Goal: Task Accomplishment & Management: Use online tool/utility

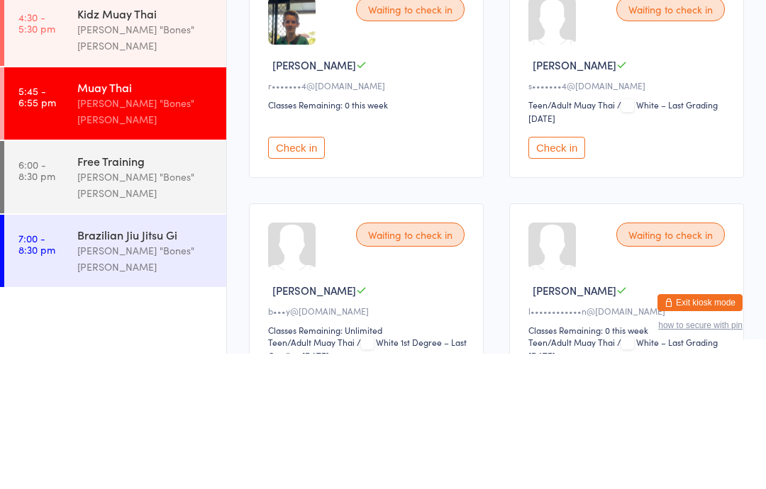
type input "[PERSON_NAME]"
click at [714, 38] on button "Check in" at bounding box center [701, 38] width 57 height 21
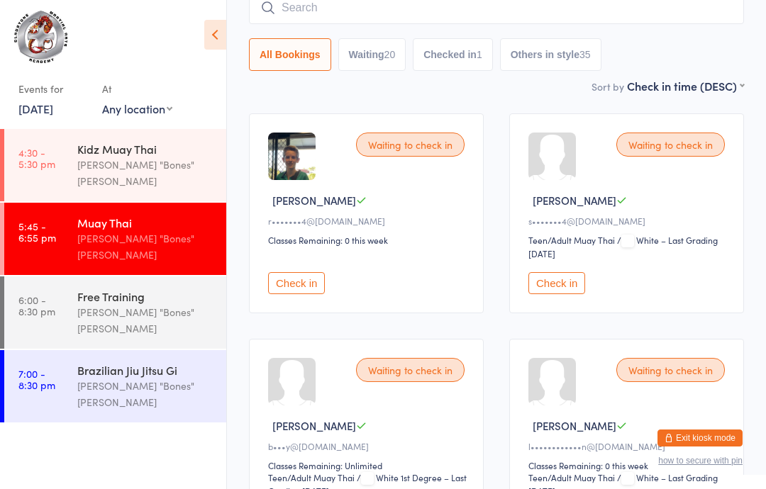
click at [333, 16] on input "search" at bounding box center [496, 7] width 495 height 33
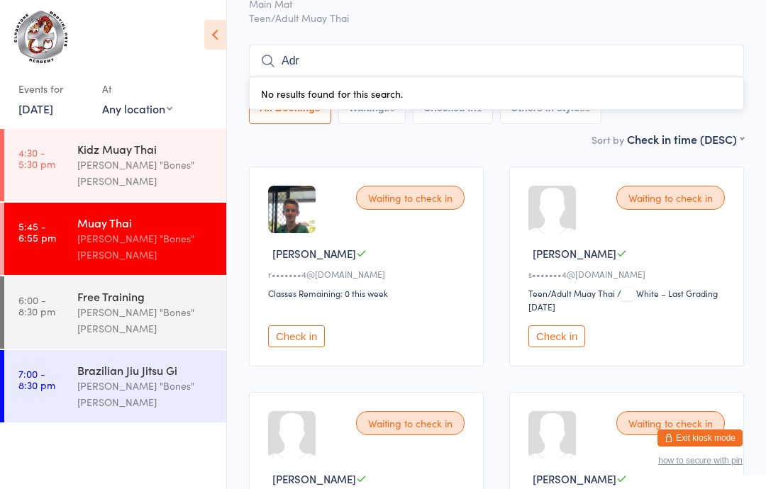
scroll to position [0, 0]
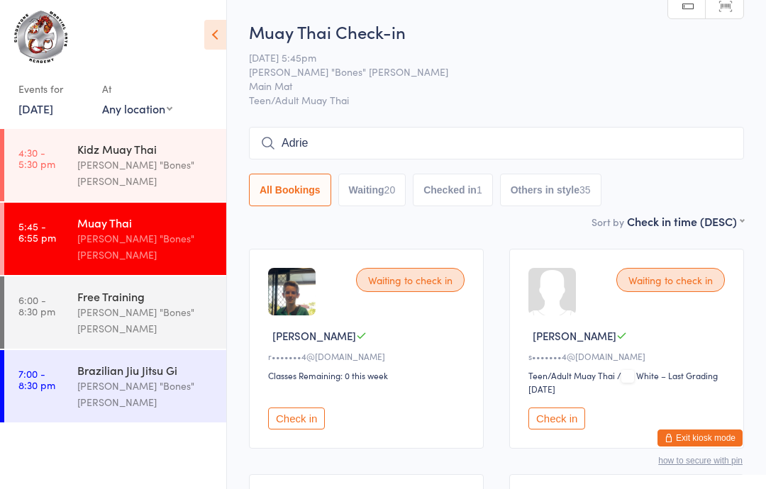
type input "[PERSON_NAME]"
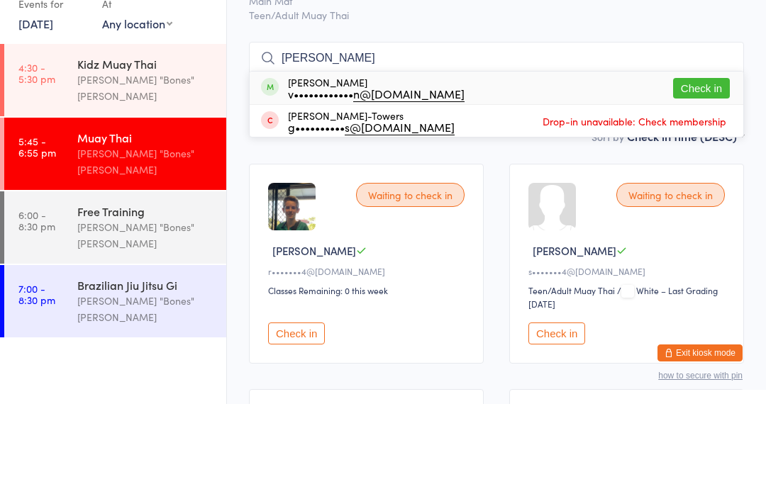
click at [82, 215] on div "Muay Thai" at bounding box center [145, 223] width 137 height 16
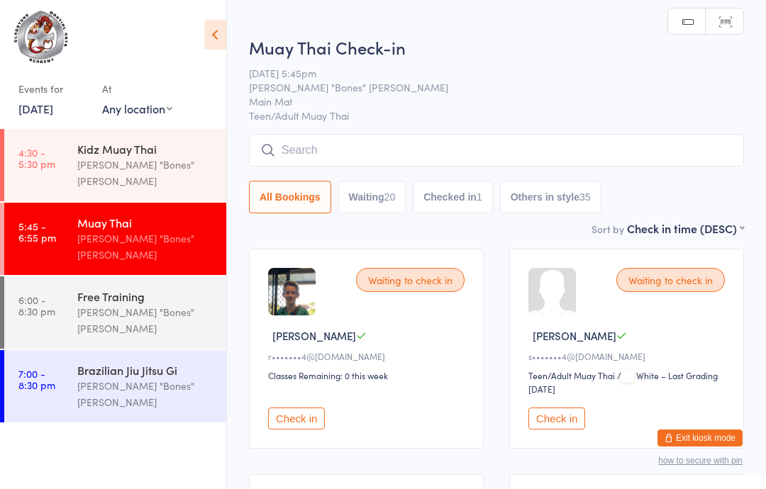
click at [331, 152] on input "search" at bounding box center [496, 150] width 495 height 33
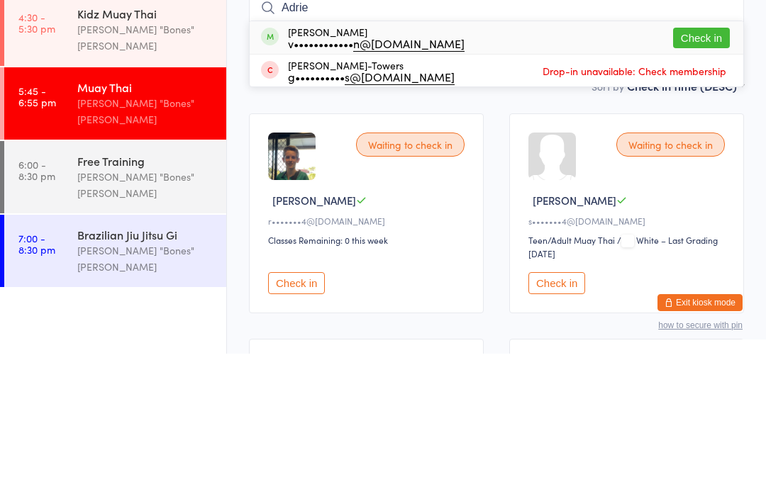
type input "Adrie"
click at [699, 163] on button "Check in" at bounding box center [701, 173] width 57 height 21
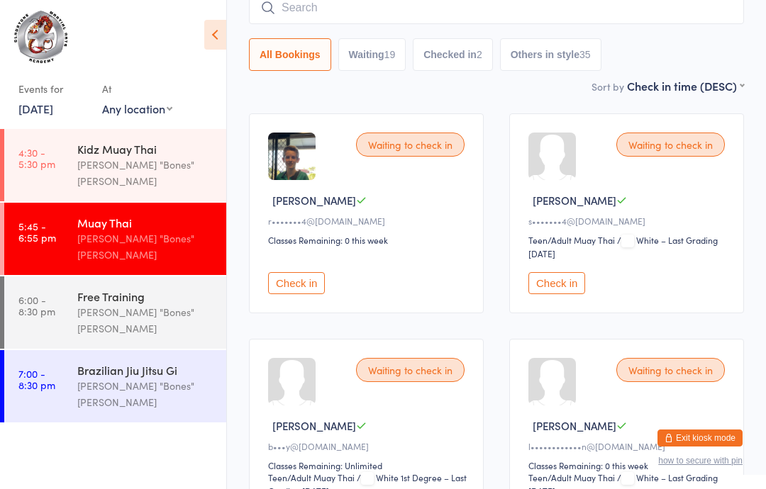
click at [279, 3] on input "search" at bounding box center [496, 7] width 495 height 33
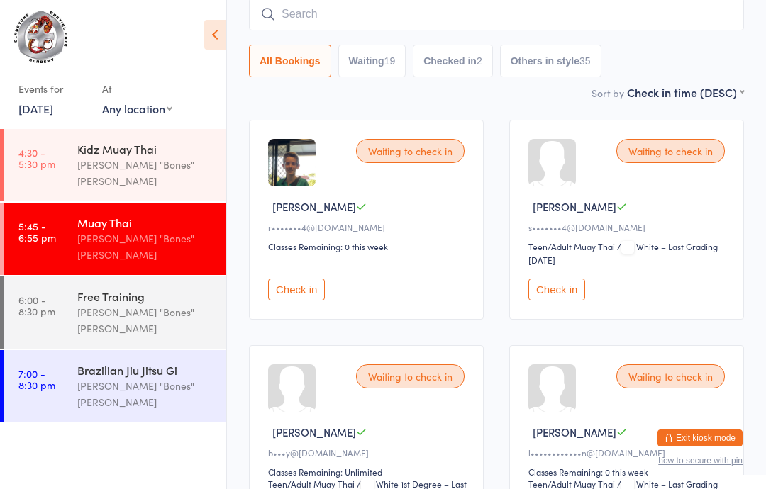
scroll to position [128, 0]
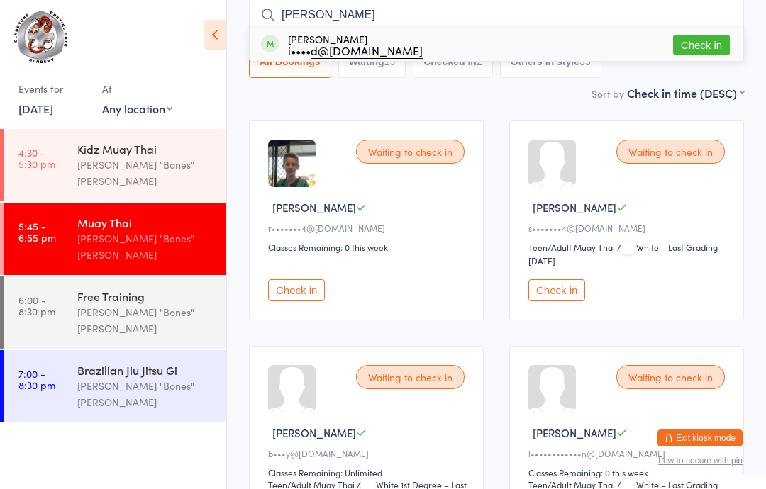
type input "[PERSON_NAME]"
click at [680, 36] on button "Check in" at bounding box center [701, 45] width 57 height 21
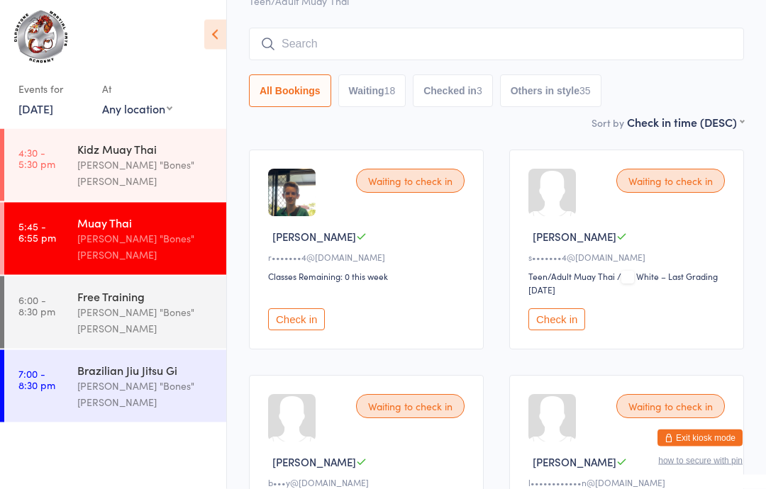
scroll to position [0, 0]
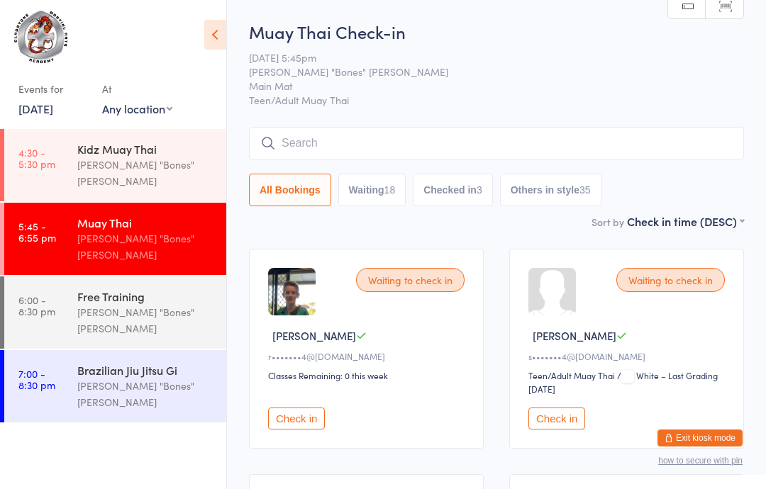
click at [319, 135] on input "search" at bounding box center [496, 143] width 495 height 33
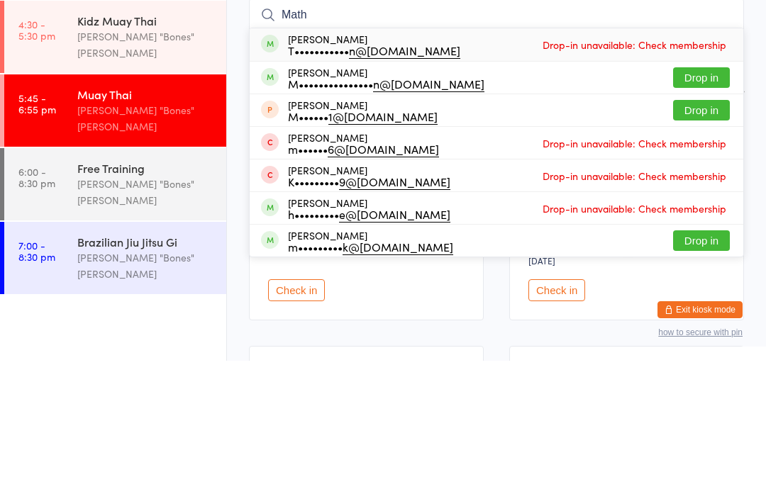
type input "Math"
click at [701, 228] on button "Drop in" at bounding box center [701, 238] width 57 height 21
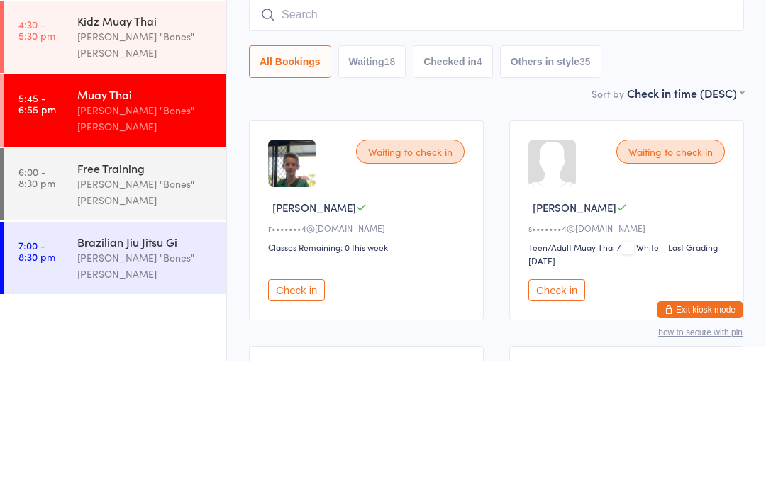
click at [494, 213] on div "Sort by Check in time (DESC) First name (ASC) First name (DESC) Last name (ASC)…" at bounding box center [496, 221] width 495 height 16
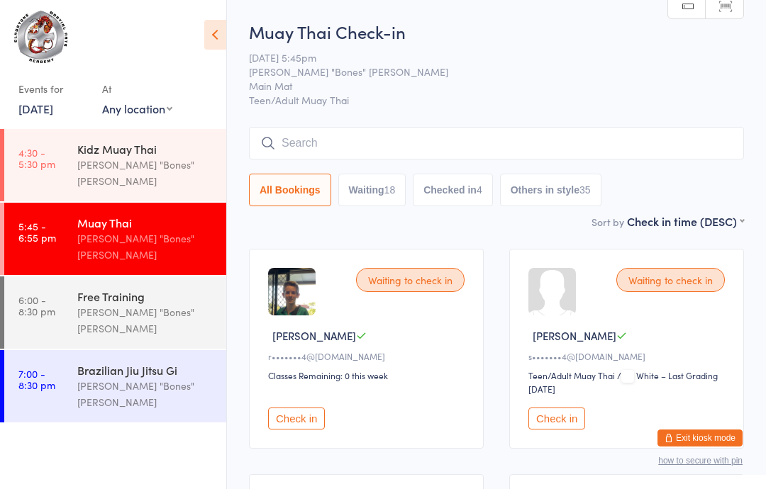
click at [608, 128] on input "search" at bounding box center [496, 143] width 495 height 33
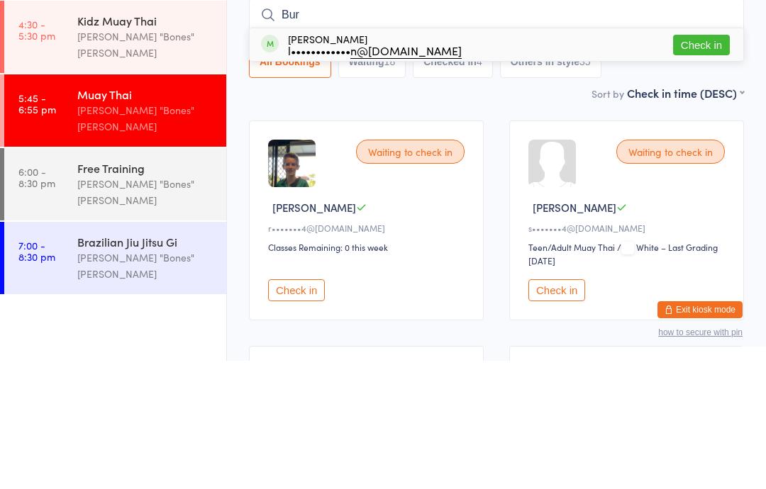
type input "Bur"
click at [714, 163] on button "Check in" at bounding box center [701, 173] width 57 height 21
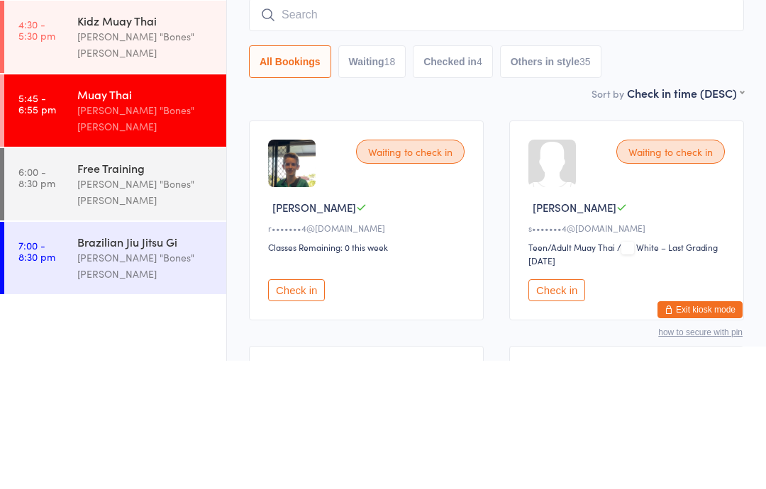
scroll to position [128, 0]
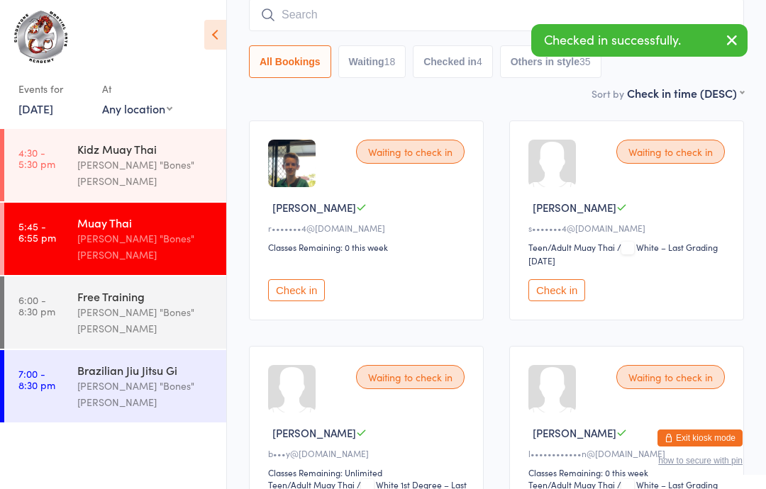
click at [343, 6] on input "search" at bounding box center [496, 15] width 495 height 33
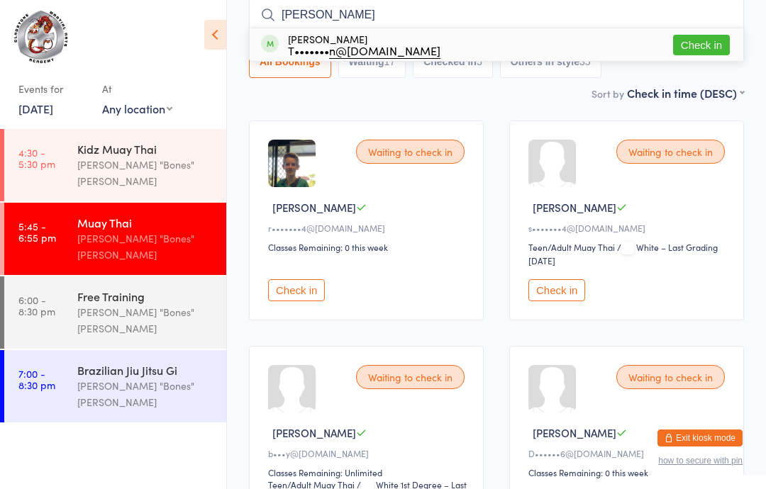
type input "[PERSON_NAME]"
click at [699, 36] on button "Check in" at bounding box center [701, 45] width 57 height 21
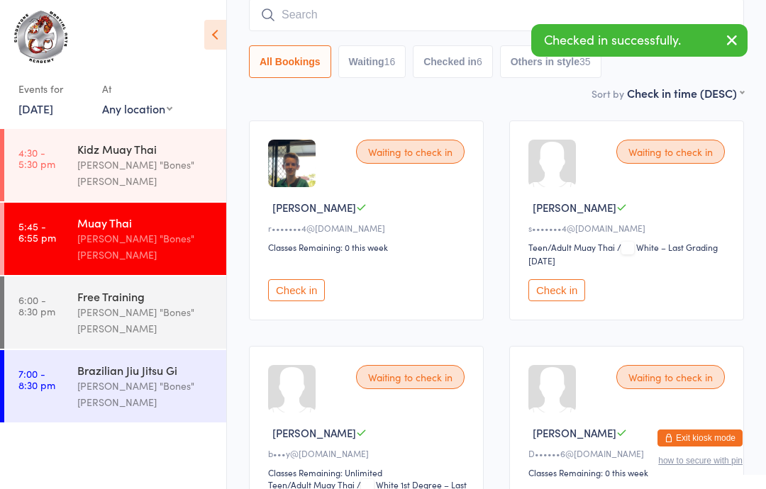
click at [372, 1] on input "search" at bounding box center [496, 15] width 495 height 33
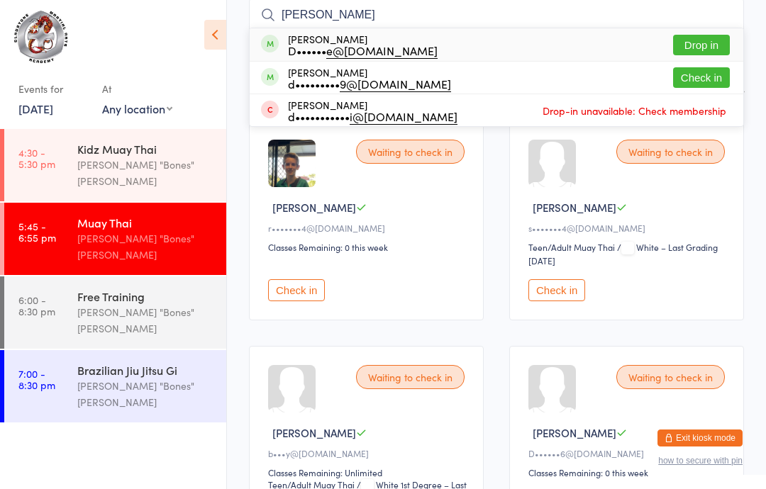
type input "[PERSON_NAME]"
click at [709, 78] on button "Check in" at bounding box center [701, 77] width 57 height 21
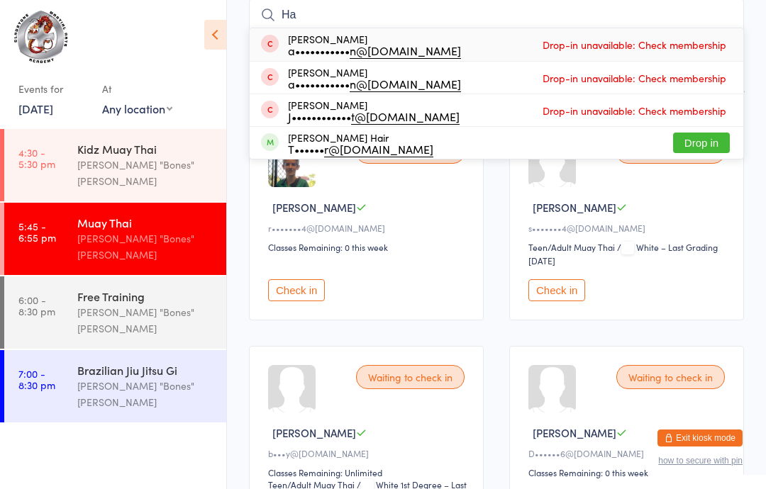
type input "H"
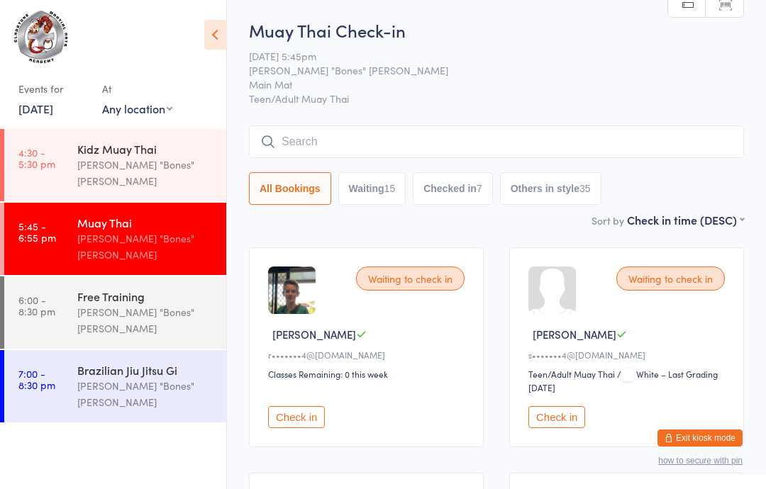
scroll to position [0, 0]
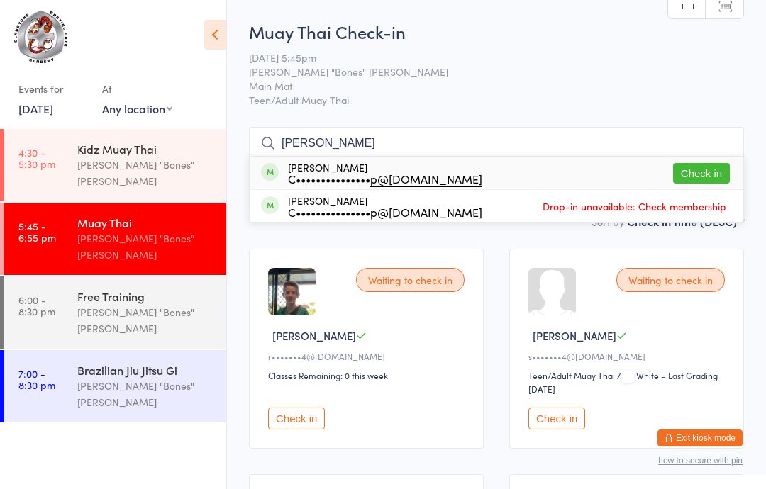
type input "[PERSON_NAME]"
click at [716, 165] on button "Check in" at bounding box center [701, 173] width 57 height 21
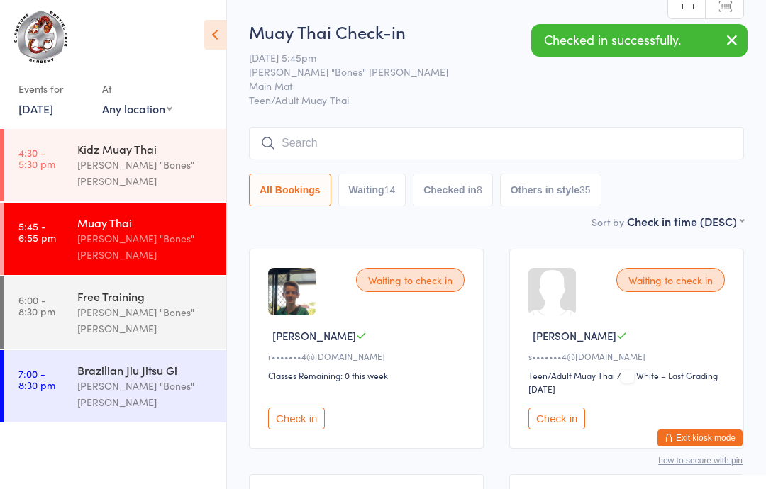
click at [669, 160] on input "search" at bounding box center [496, 143] width 495 height 33
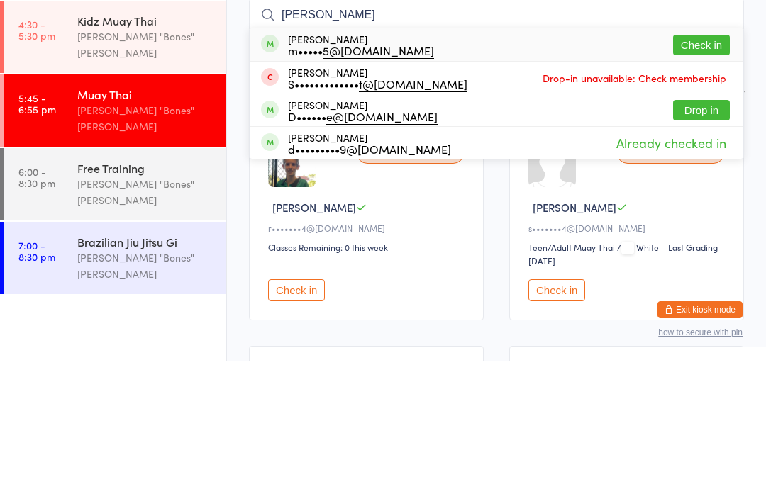
type input "[PERSON_NAME]"
click at [711, 163] on button "Check in" at bounding box center [701, 173] width 57 height 21
